Goal: Task Accomplishment & Management: Use online tool/utility

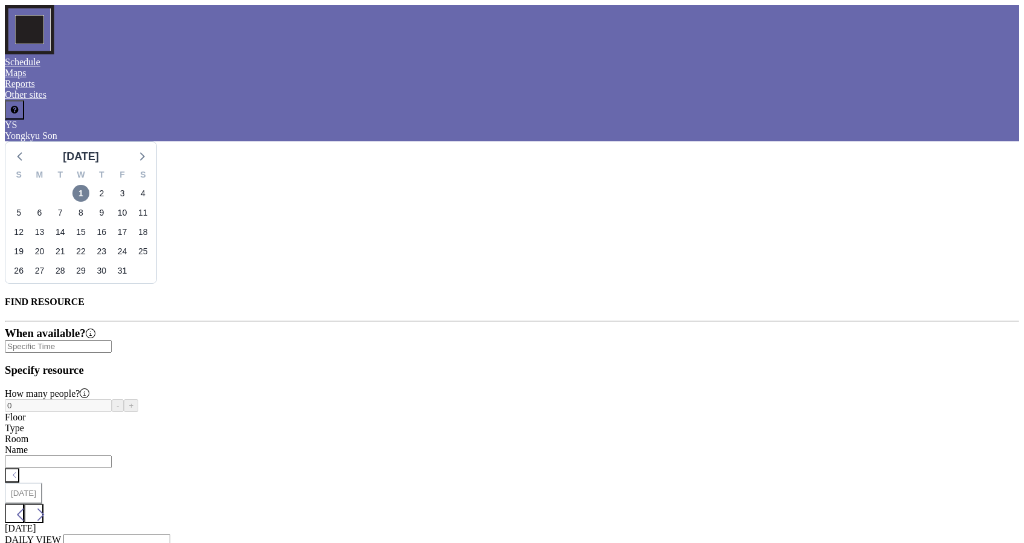
scroll to position [0, 1135]
